Goal: Transaction & Acquisition: Purchase product/service

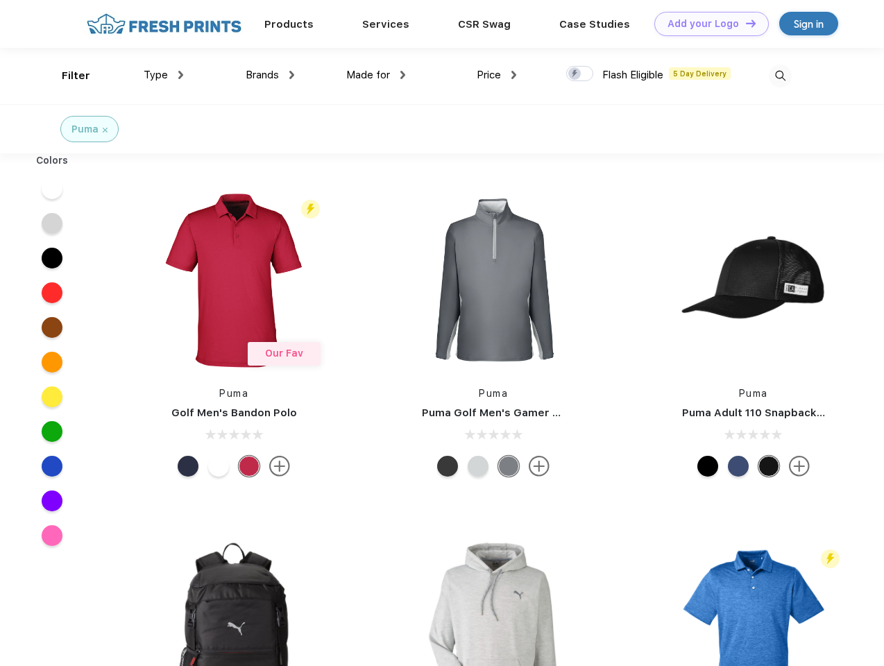
scroll to position [1, 0]
click at [706, 24] on link "Add your Logo Design Tool" at bounding box center [711, 24] width 114 height 24
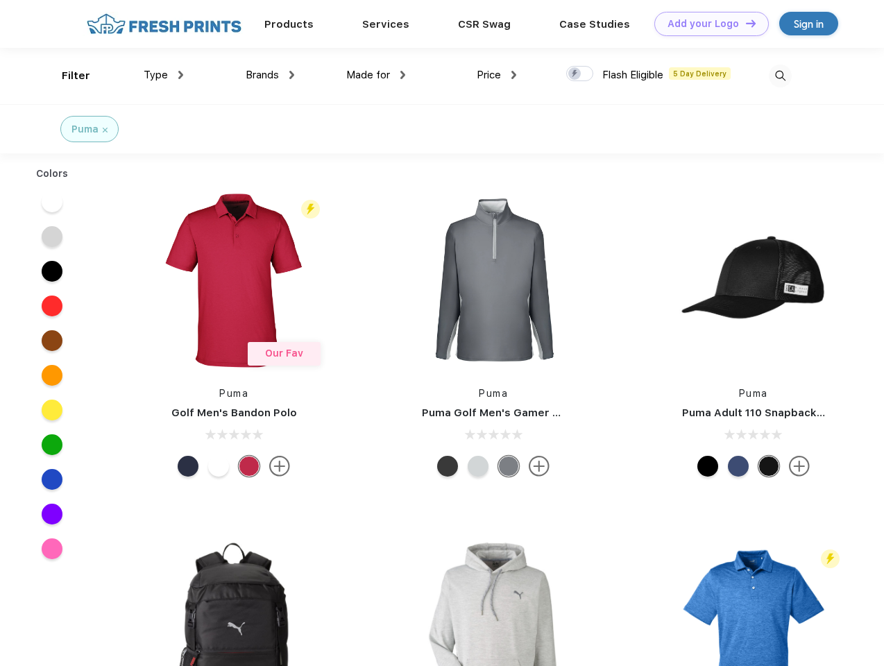
click at [0, 0] on div "Design Tool" at bounding box center [0, 0] width 0 height 0
click at [744, 23] on link "Add your Logo Design Tool" at bounding box center [711, 24] width 114 height 24
click at [67, 76] on div "Filter" at bounding box center [76, 76] width 28 height 16
click at [164, 75] on span "Type" at bounding box center [156, 75] width 24 height 12
click at [270, 75] on span "Brands" at bounding box center [262, 75] width 33 height 12
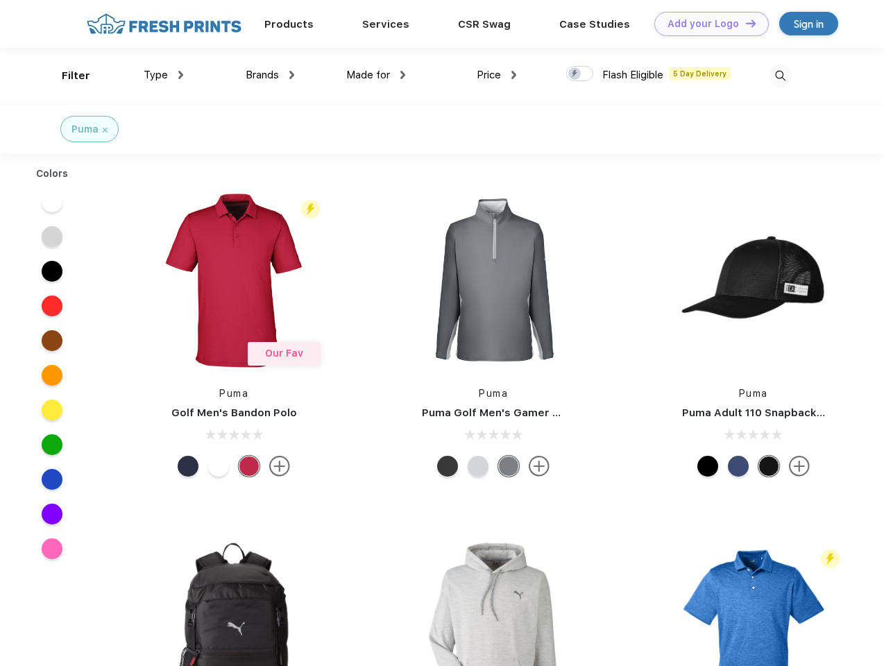
click at [376, 75] on span "Made for" at bounding box center [368, 75] width 44 height 12
click at [497, 75] on span "Price" at bounding box center [489, 75] width 24 height 12
click at [580, 74] on div at bounding box center [579, 73] width 27 height 15
click at [575, 74] on input "checkbox" at bounding box center [570, 69] width 9 height 9
click at [780, 76] on img at bounding box center [780, 76] width 23 height 23
